Goal: Transaction & Acquisition: Purchase product/service

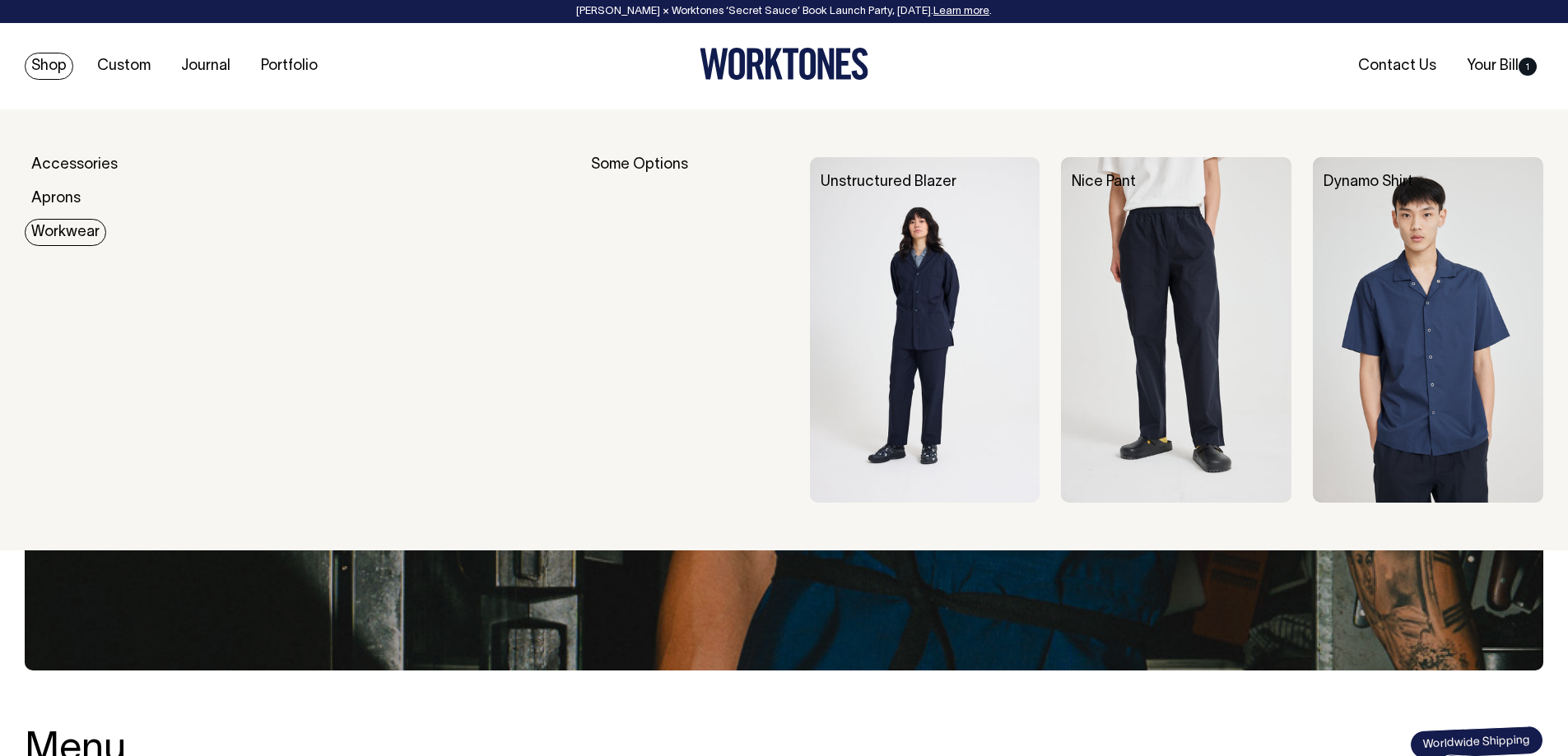
click at [943, 282] on img at bounding box center [925, 330] width 231 height 346
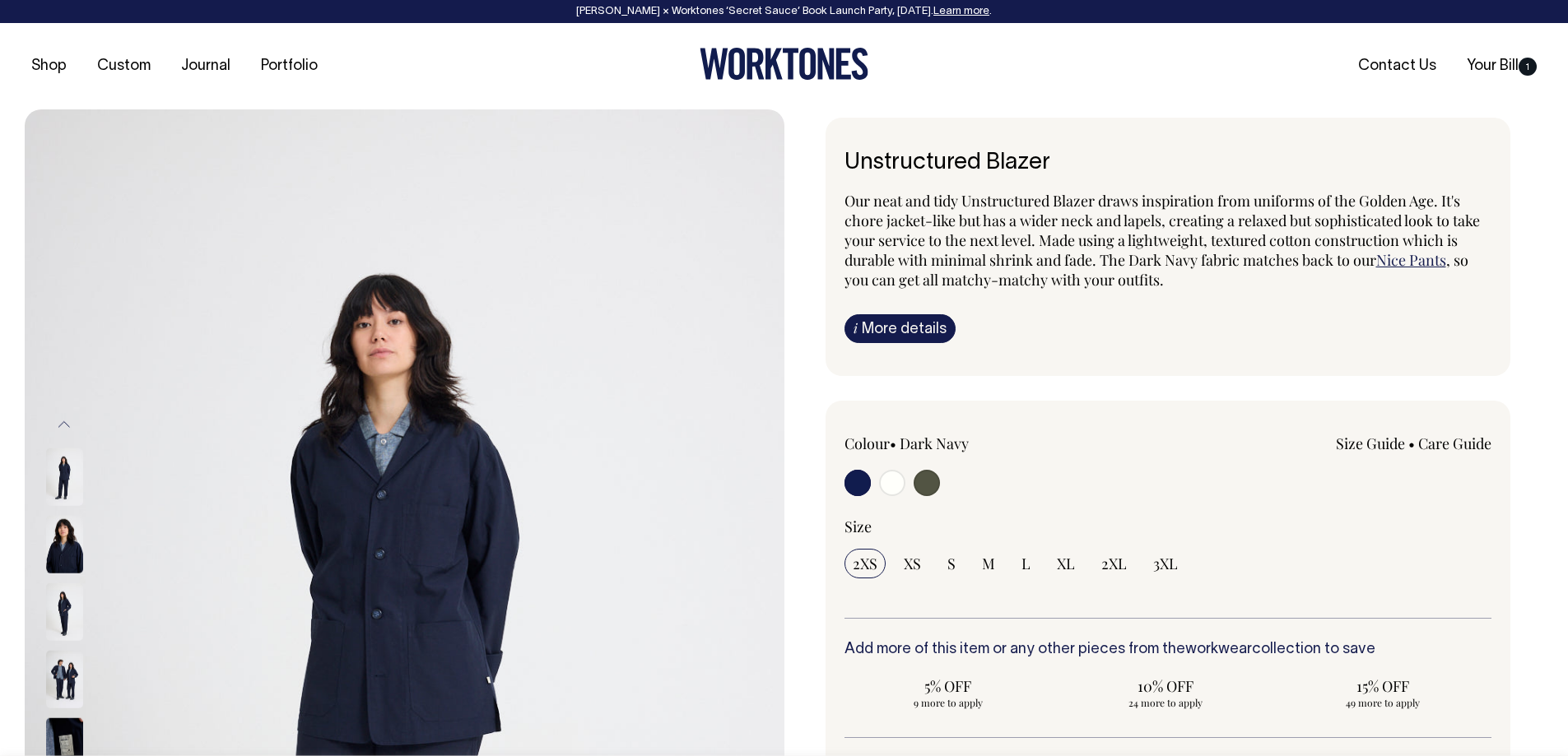
click at [1364, 446] on link "Size Guide" at bounding box center [1371, 444] width 69 height 20
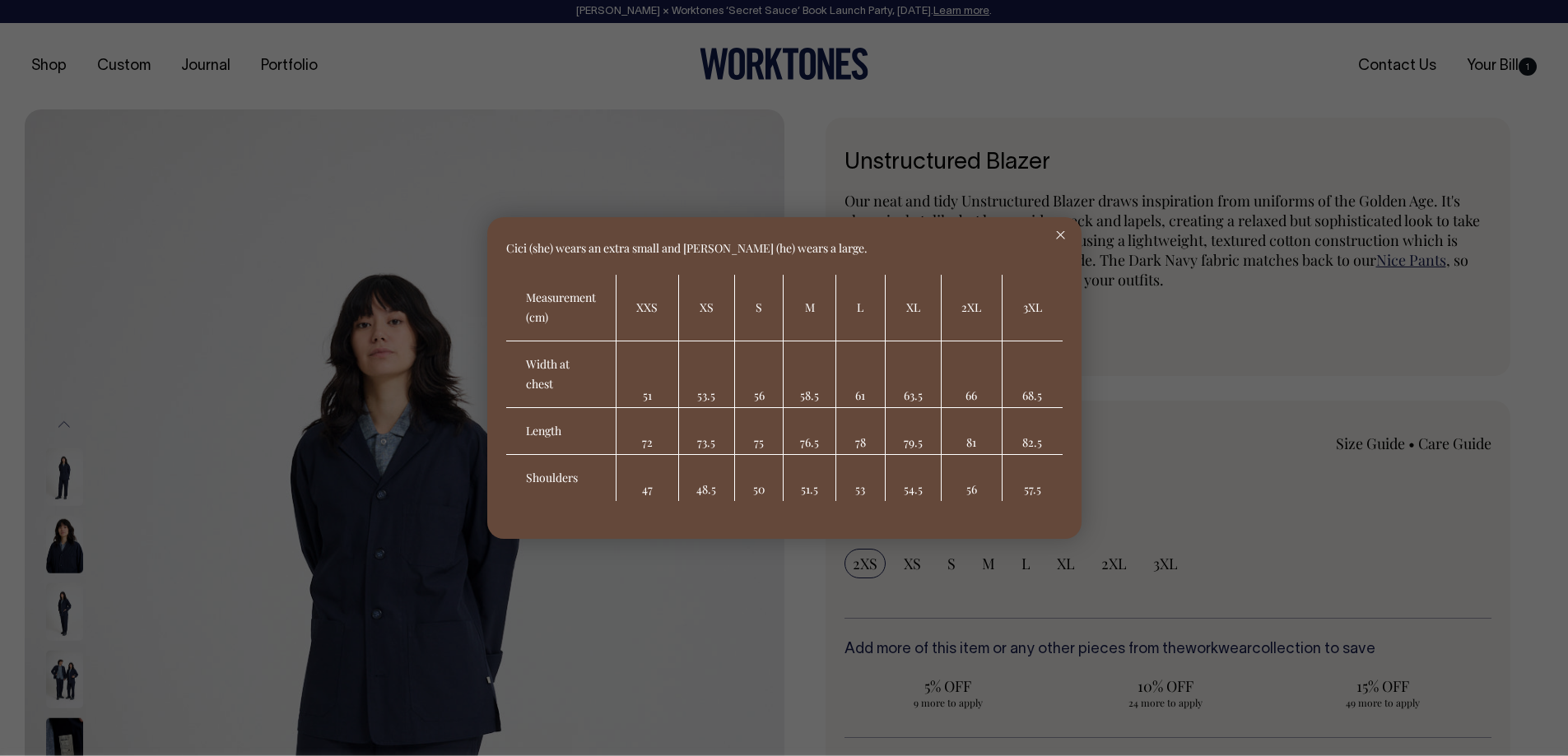
click at [792, 438] on td "76.5" at bounding box center [810, 431] width 52 height 47
drag, startPoint x: 859, startPoint y: 447, endPoint x: 900, endPoint y: 446, distance: 41.0
click at [900, 446] on tr "Length 72 73.5 75 76.5 78 79.5 81 82.5" at bounding box center [784, 431] width 557 height 47
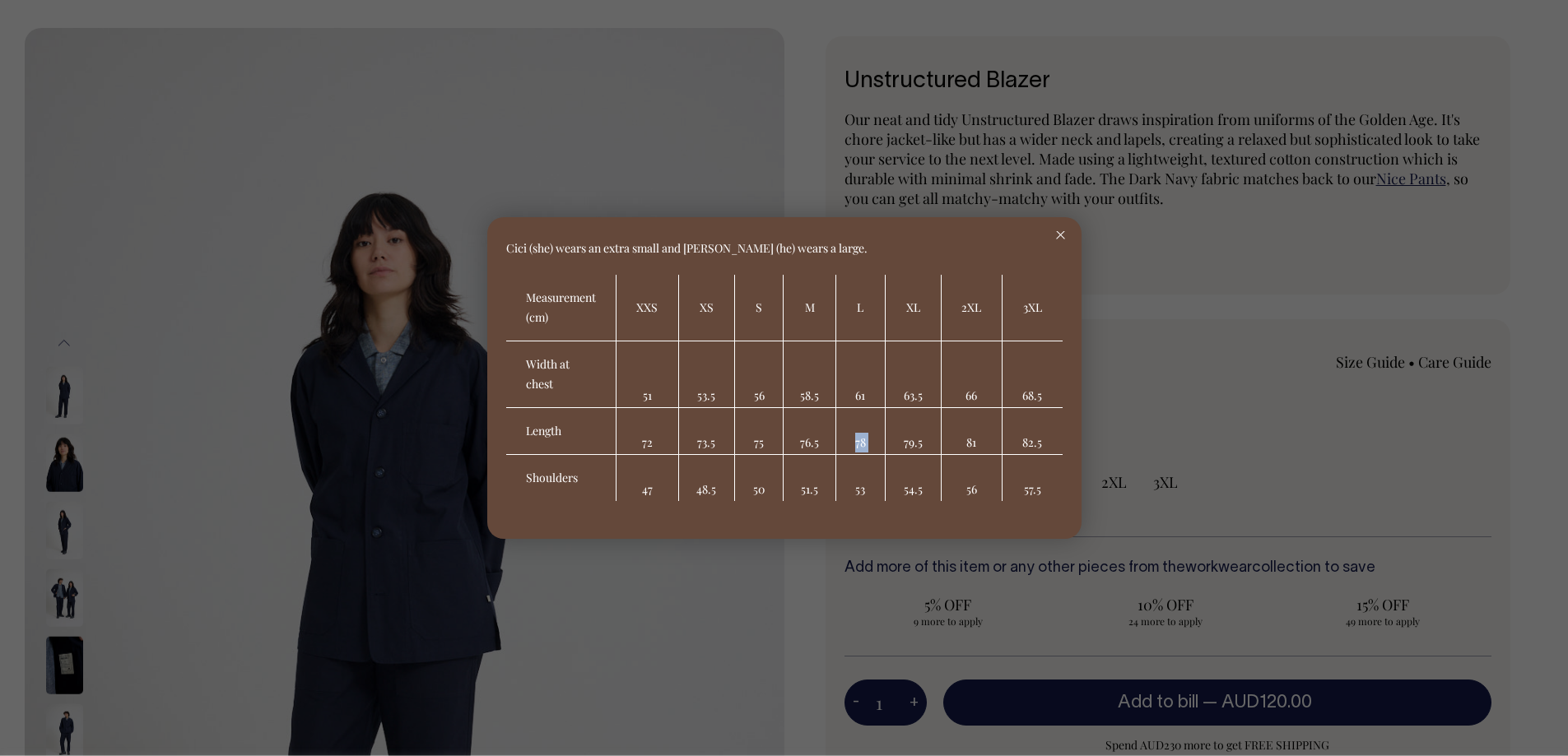
scroll to position [82, 0]
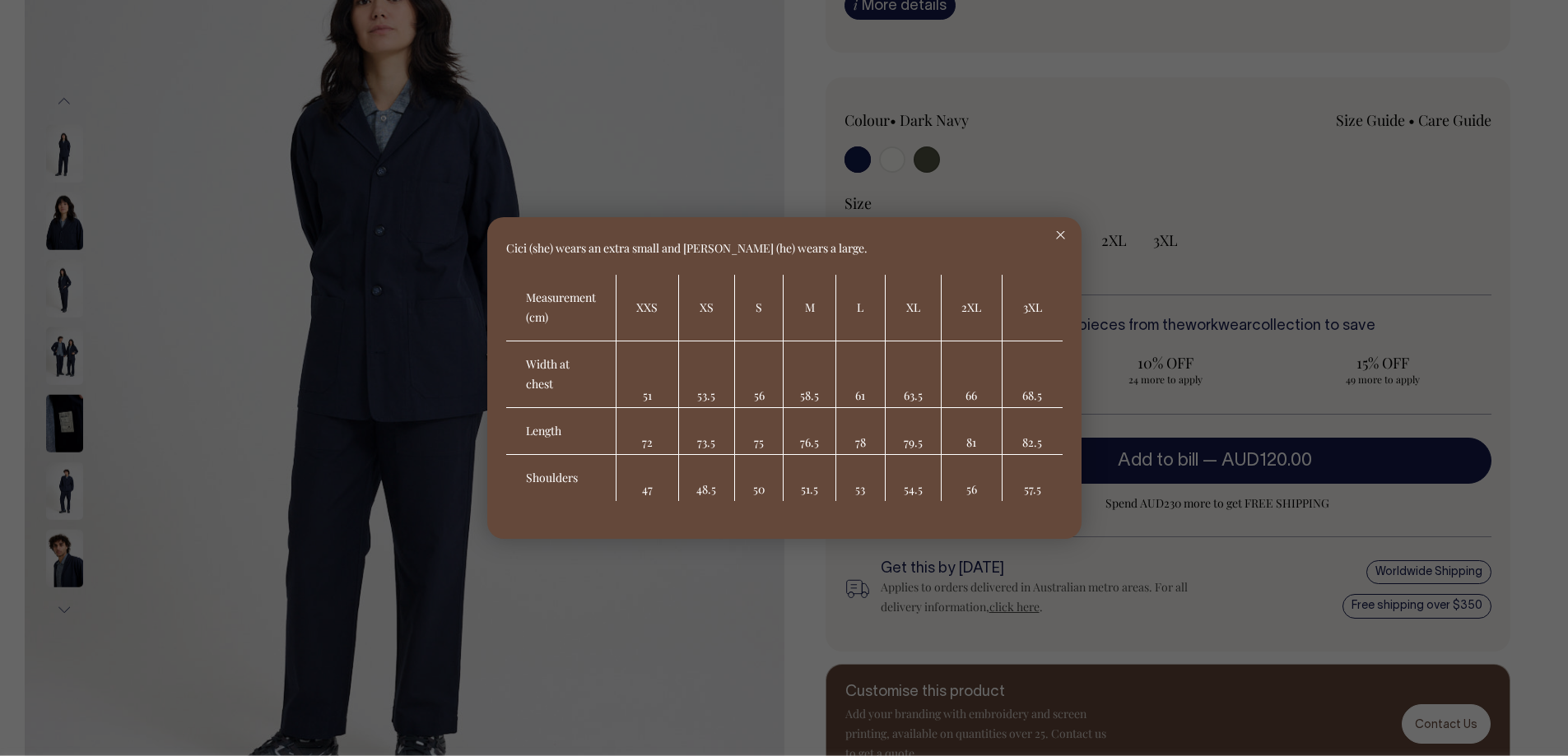
click at [1230, 251] on div at bounding box center [784, 378] width 1568 height 756
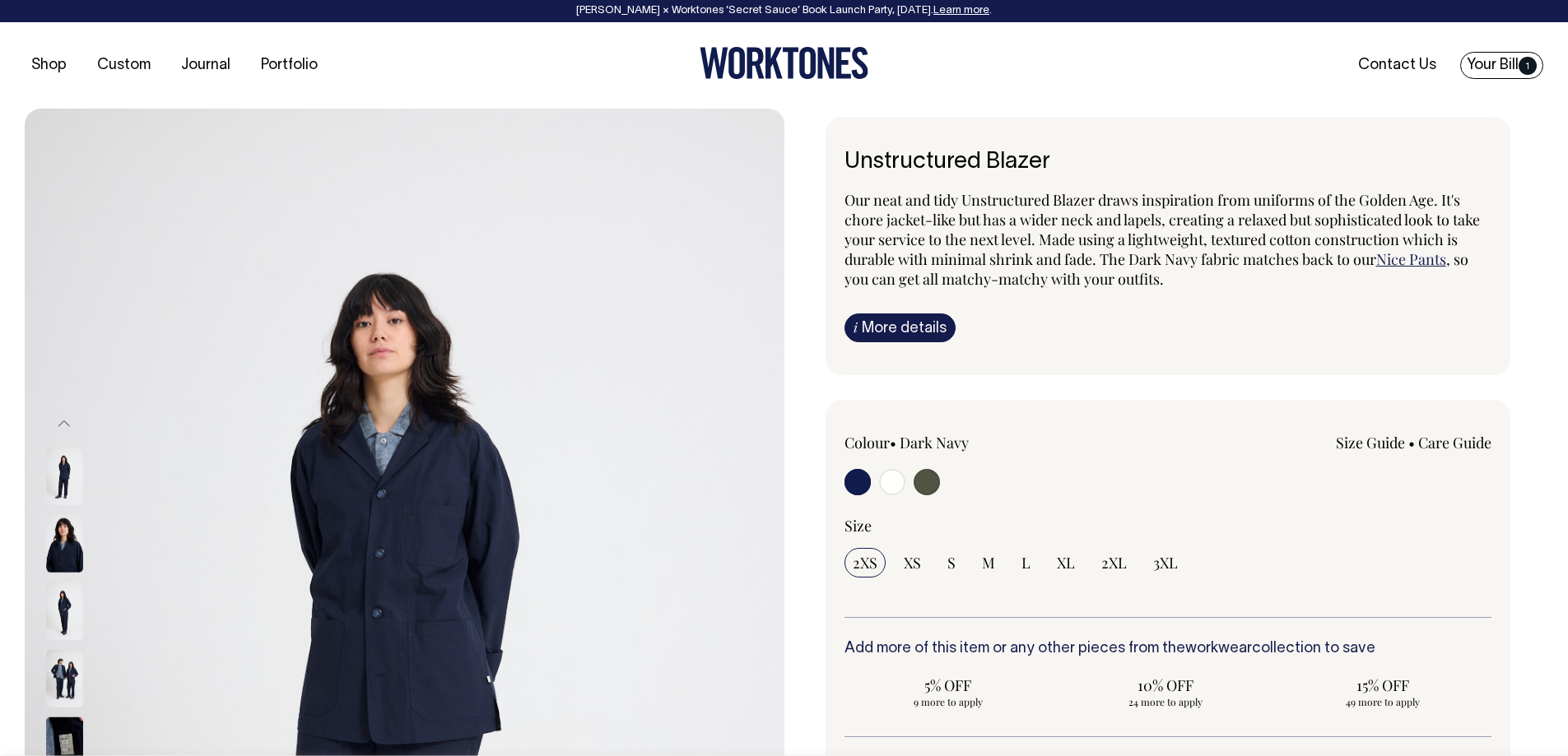
scroll to position [0, 0]
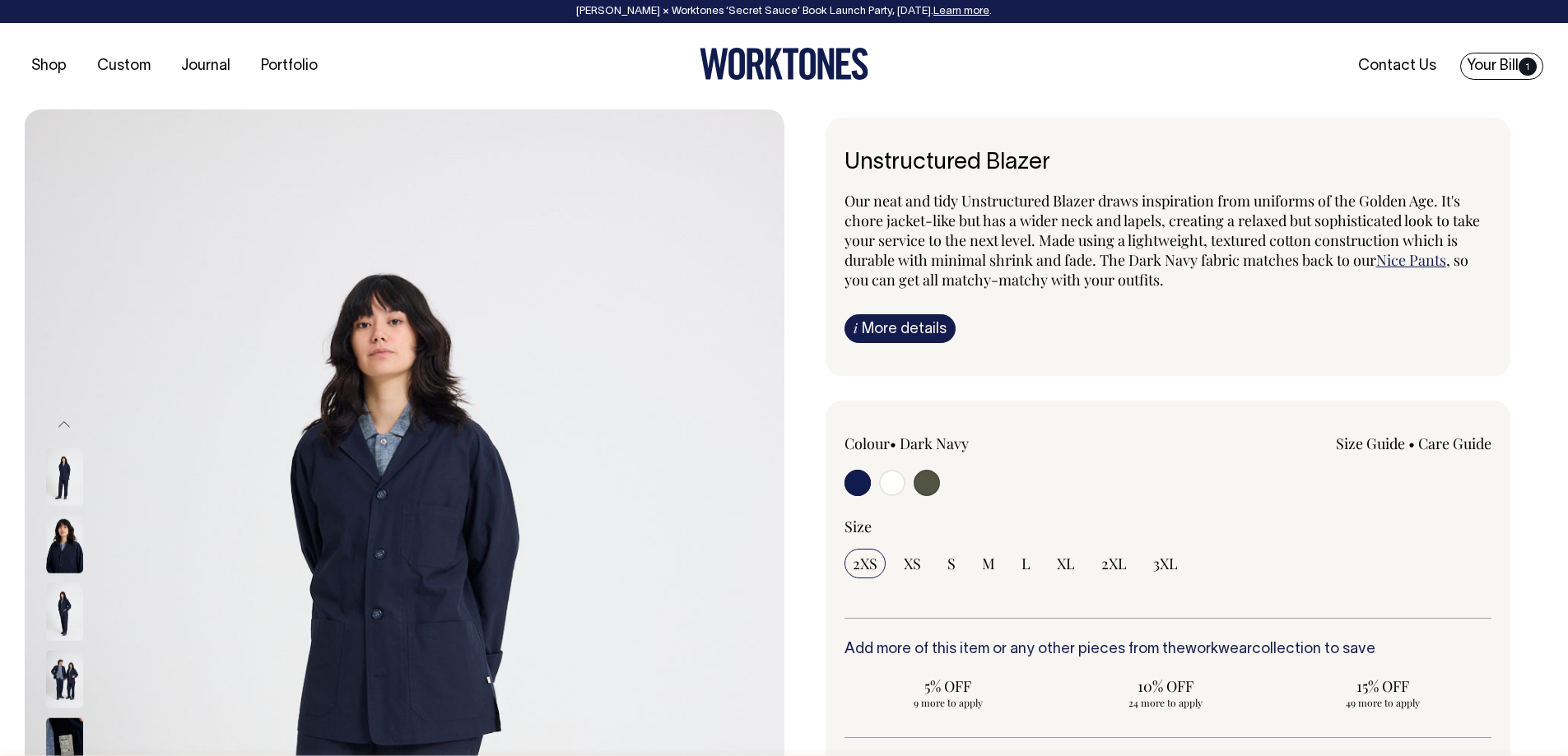
click at [1502, 73] on link "Your Bill 1" at bounding box center [1502, 66] width 83 height 27
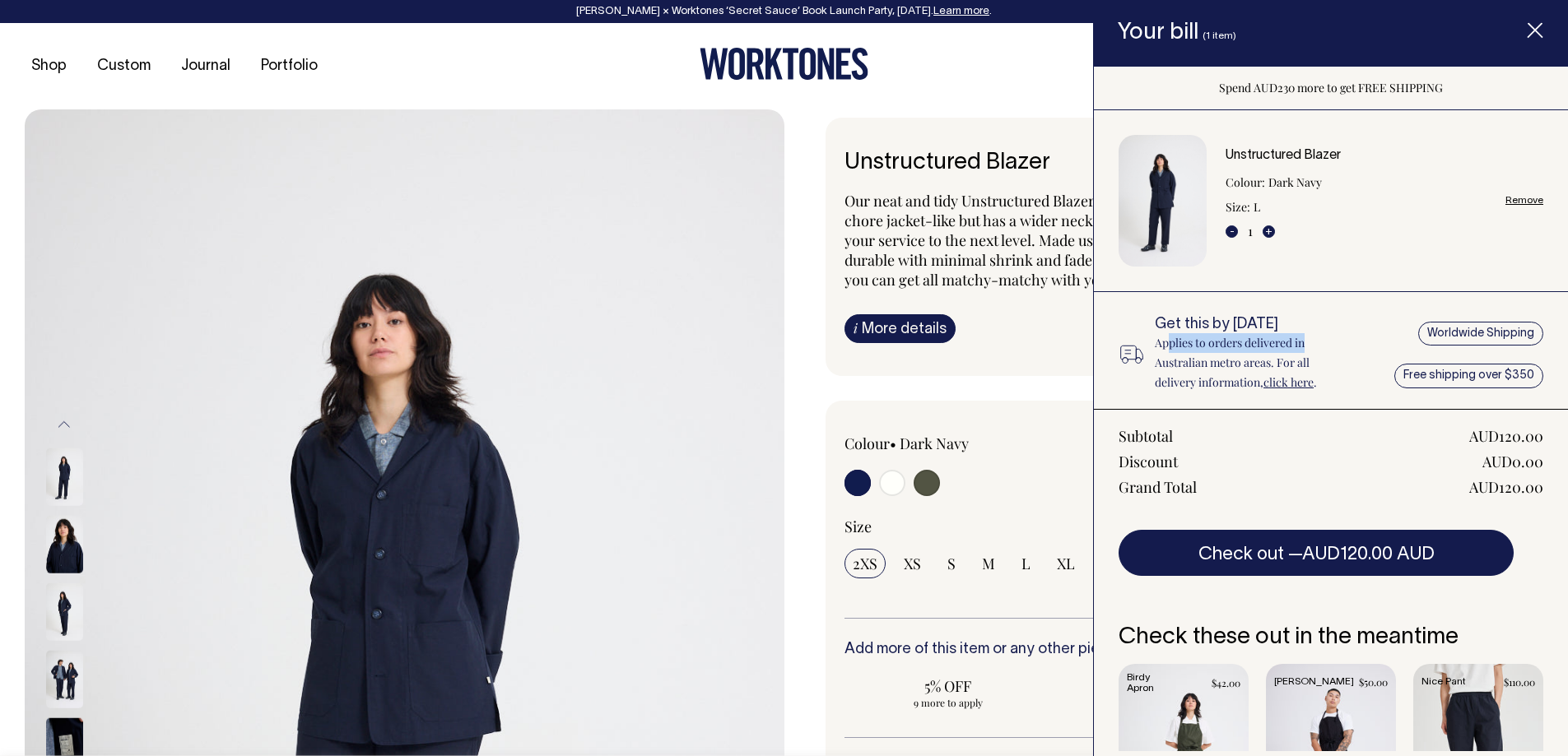
drag, startPoint x: 1169, startPoint y: 343, endPoint x: 1352, endPoint y: 352, distance: 183.2
click at [1352, 352] on div "Get this by [DATE] Applies to orders delivered in Australian metro areas. For a…" at bounding box center [1331, 355] width 474 height 76
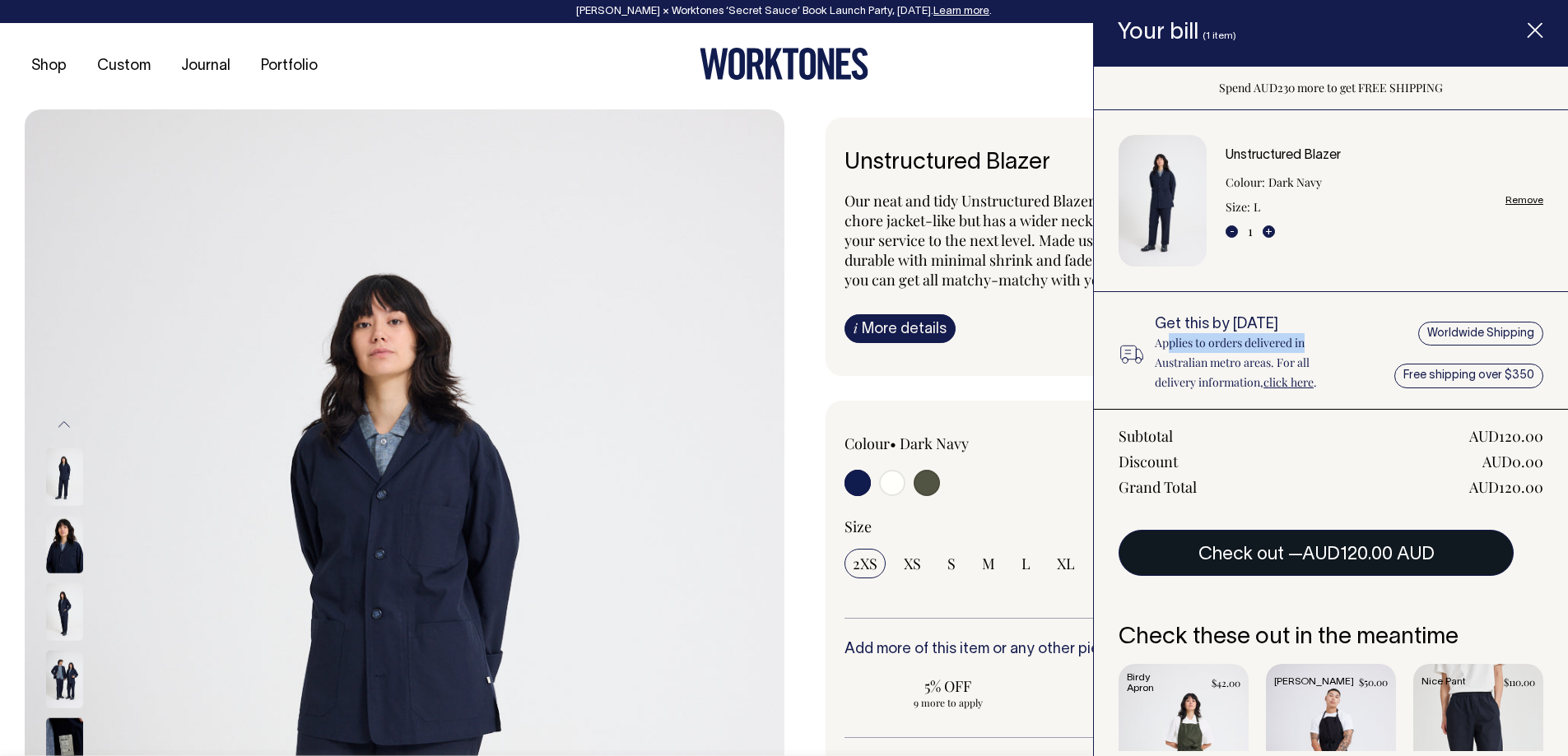
click at [1377, 561] on span "AUD120.00 AUD" at bounding box center [1369, 554] width 132 height 16
